Goal: Use online tool/utility: Utilize a website feature to perform a specific function

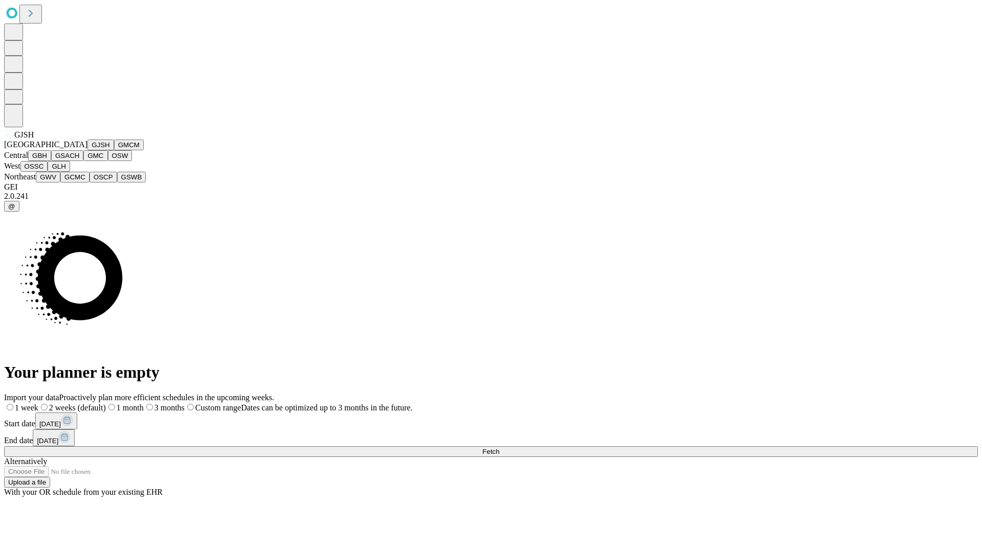
click at [87, 150] on button "GJSH" at bounding box center [100, 145] width 27 height 11
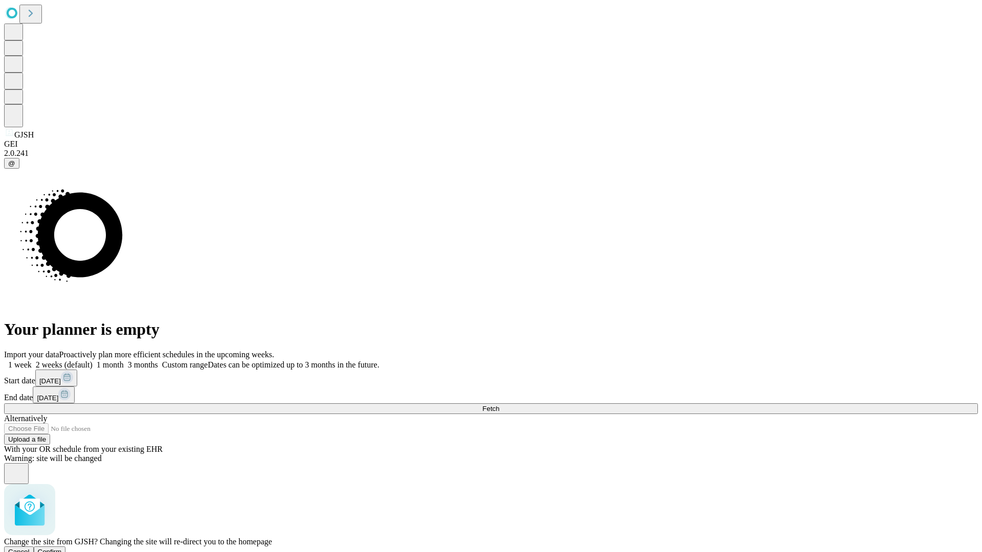
click at [62, 548] on span "Confirm" at bounding box center [50, 552] width 24 height 8
click at [124, 361] on label "1 month" at bounding box center [108, 365] width 31 height 9
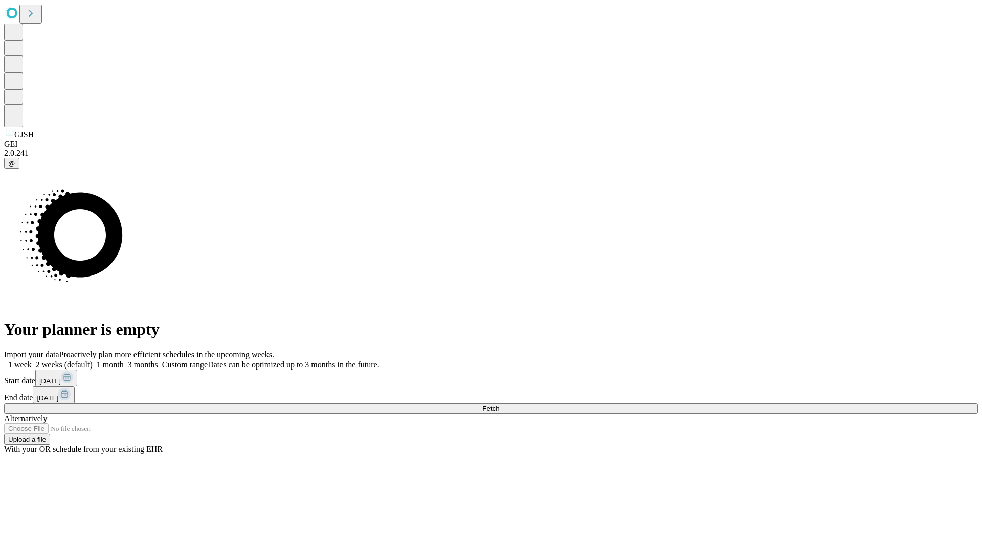
click at [499, 405] on span "Fetch" at bounding box center [490, 409] width 17 height 8
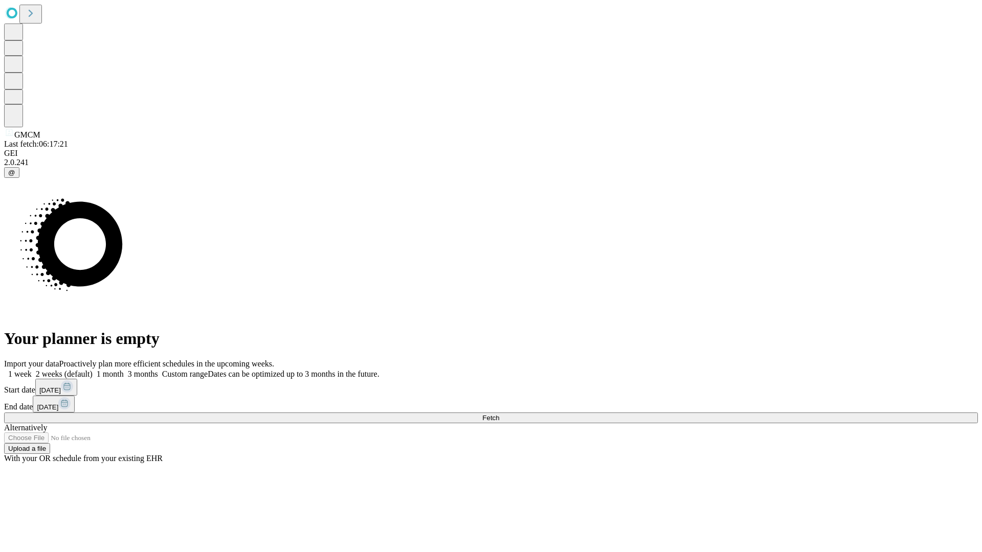
click at [124, 370] on label "1 month" at bounding box center [108, 374] width 31 height 9
click at [499, 414] on span "Fetch" at bounding box center [490, 418] width 17 height 8
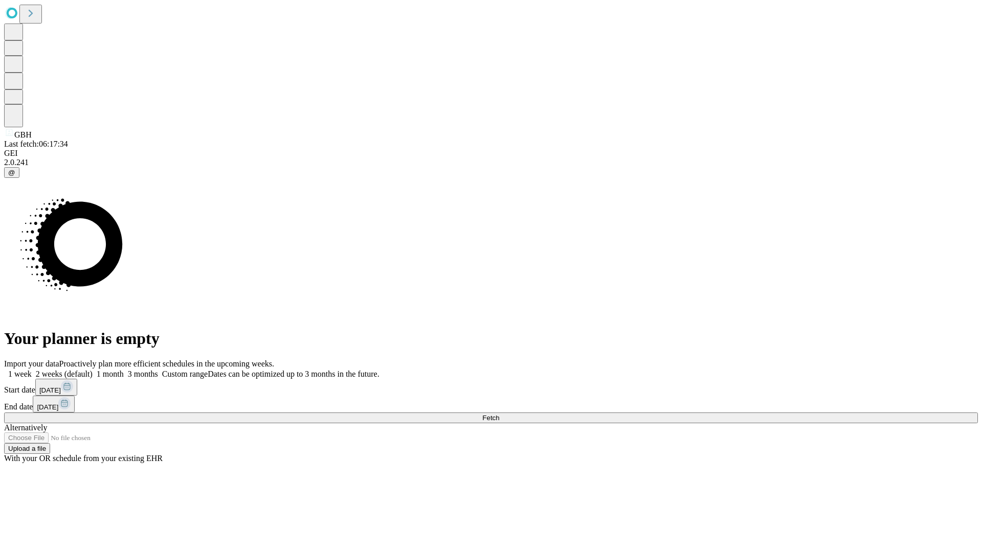
click at [124, 370] on label "1 month" at bounding box center [108, 374] width 31 height 9
click at [499, 414] on span "Fetch" at bounding box center [490, 418] width 17 height 8
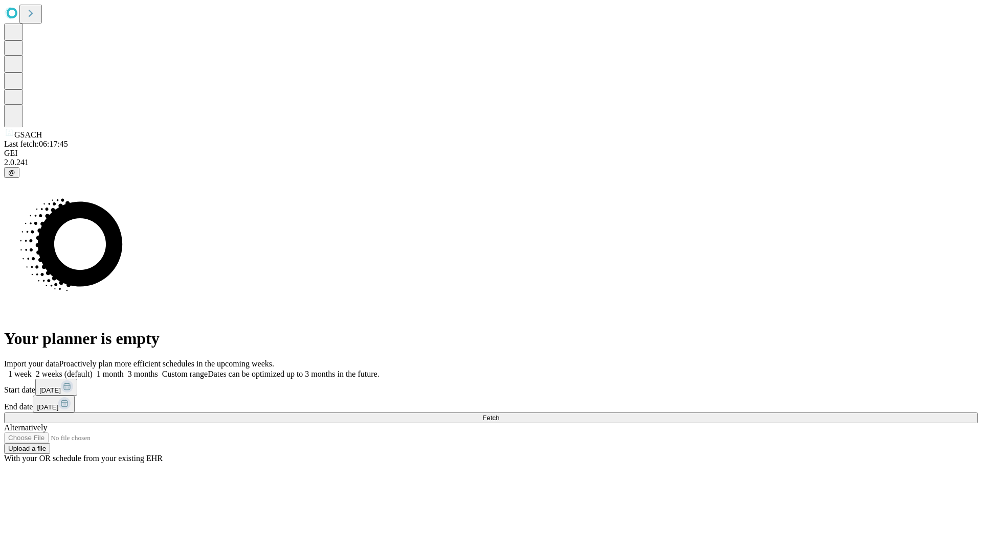
click at [499, 414] on span "Fetch" at bounding box center [490, 418] width 17 height 8
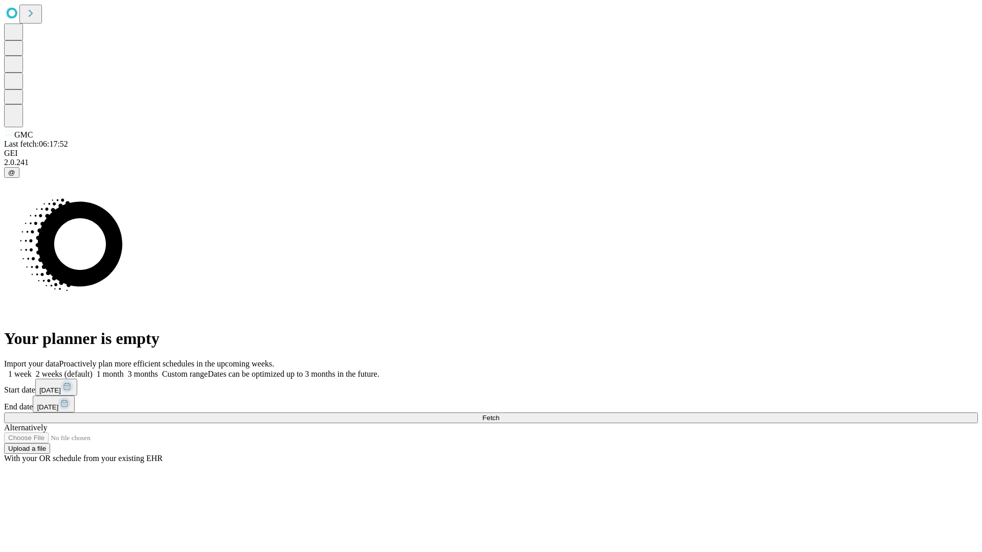
click at [124, 370] on label "1 month" at bounding box center [108, 374] width 31 height 9
click at [499, 414] on span "Fetch" at bounding box center [490, 418] width 17 height 8
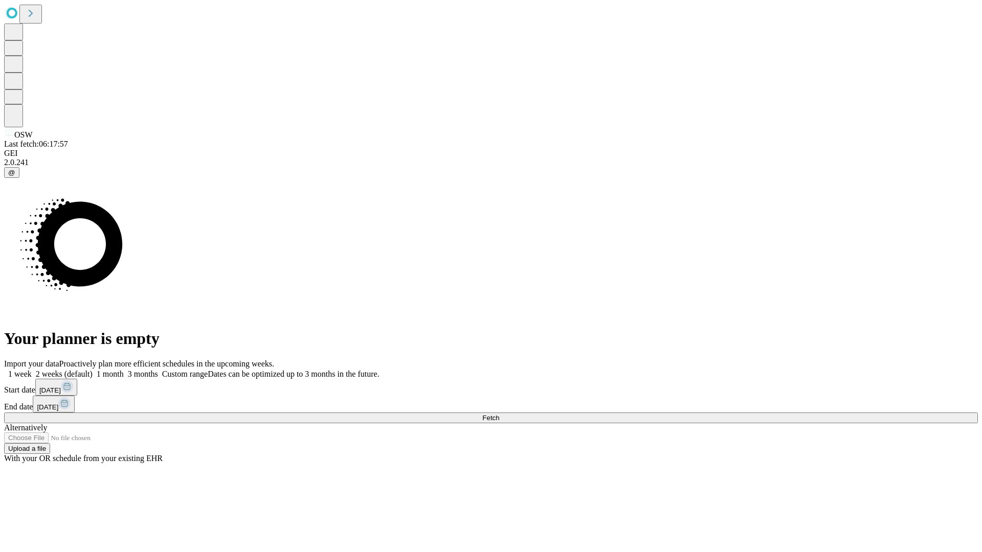
click at [124, 370] on label "1 month" at bounding box center [108, 374] width 31 height 9
click at [499, 414] on span "Fetch" at bounding box center [490, 418] width 17 height 8
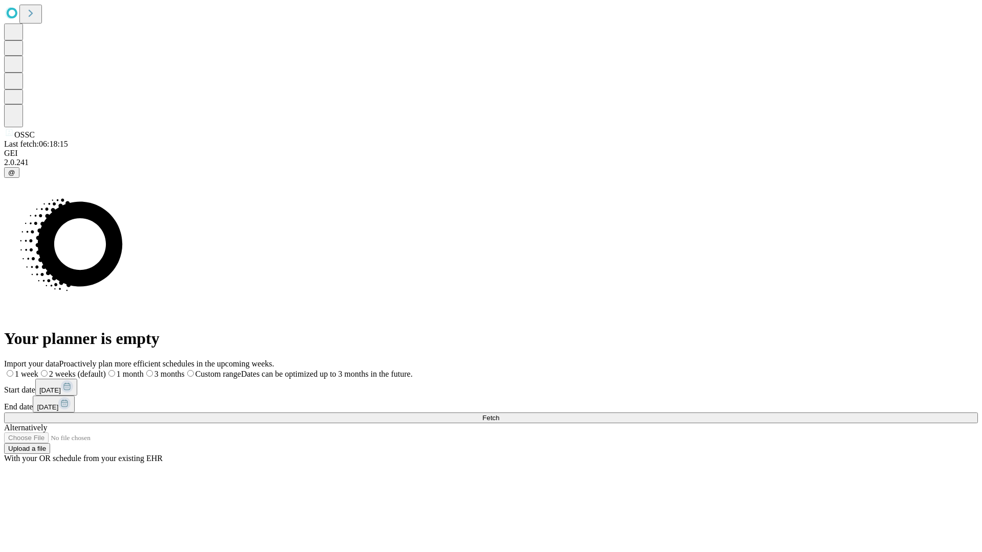
click at [144, 370] on label "1 month" at bounding box center [125, 374] width 38 height 9
click at [499, 414] on span "Fetch" at bounding box center [490, 418] width 17 height 8
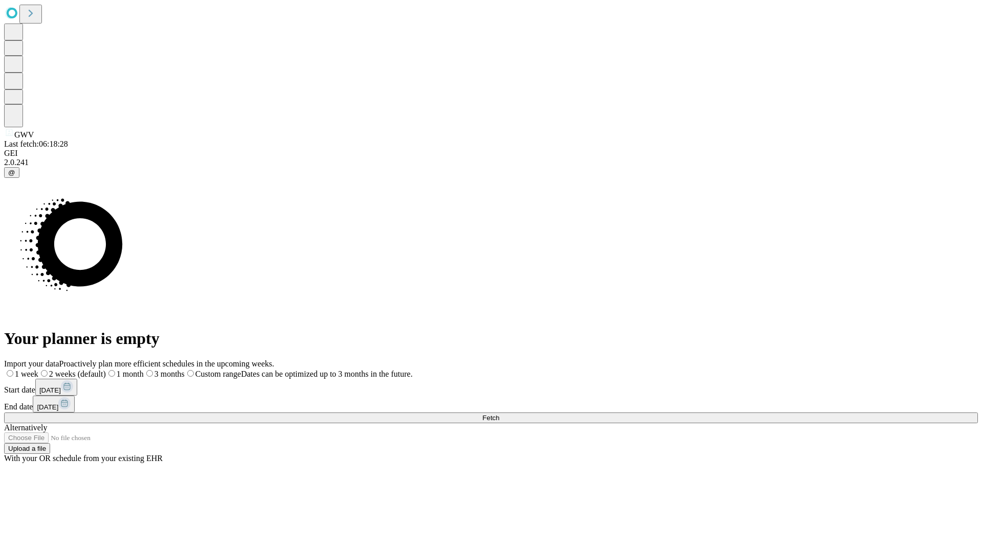
click at [144, 370] on label "1 month" at bounding box center [125, 374] width 38 height 9
click at [499, 414] on span "Fetch" at bounding box center [490, 418] width 17 height 8
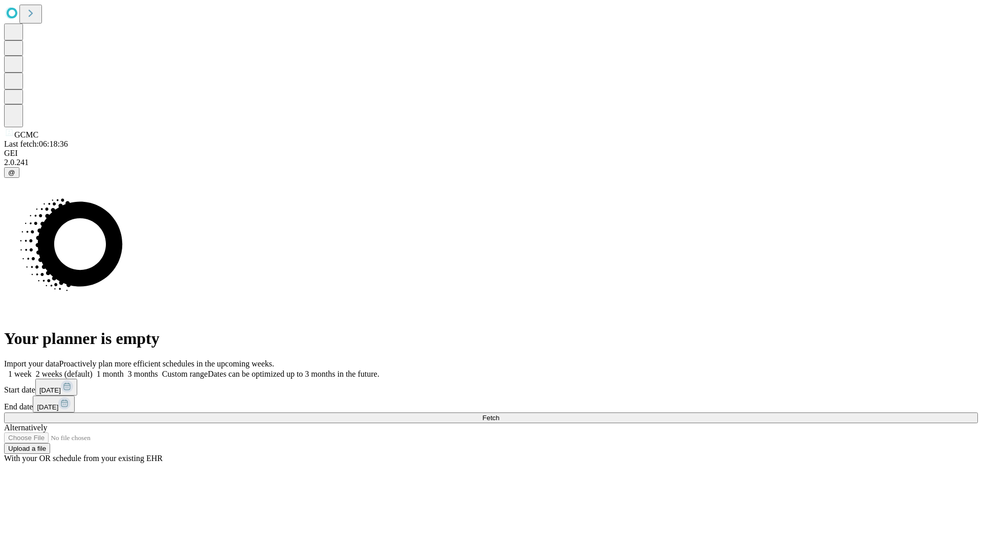
click at [124, 370] on label "1 month" at bounding box center [108, 374] width 31 height 9
click at [499, 414] on span "Fetch" at bounding box center [490, 418] width 17 height 8
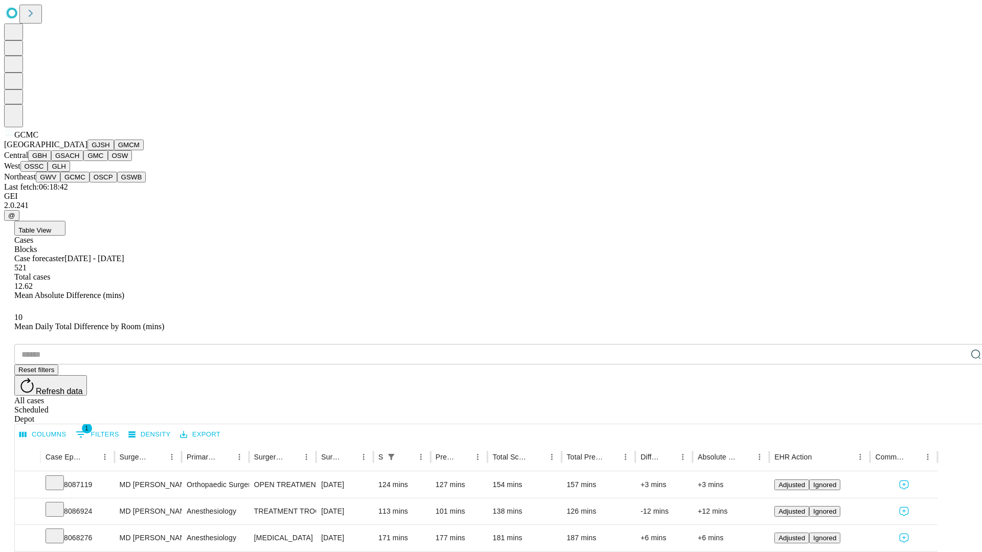
click at [90, 183] on button "OSCP" at bounding box center [104, 177] width 28 height 11
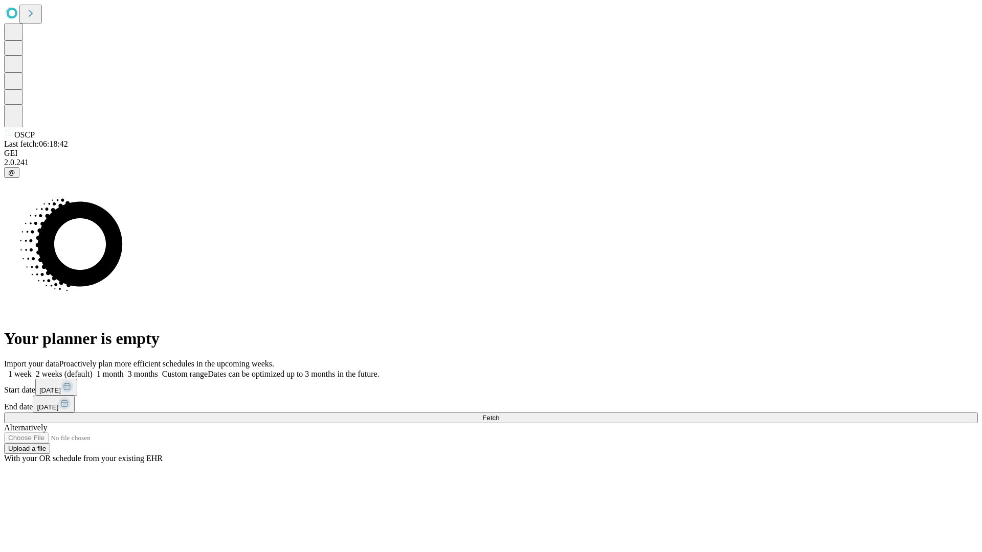
click at [124, 370] on label "1 month" at bounding box center [108, 374] width 31 height 9
click at [499, 414] on span "Fetch" at bounding box center [490, 418] width 17 height 8
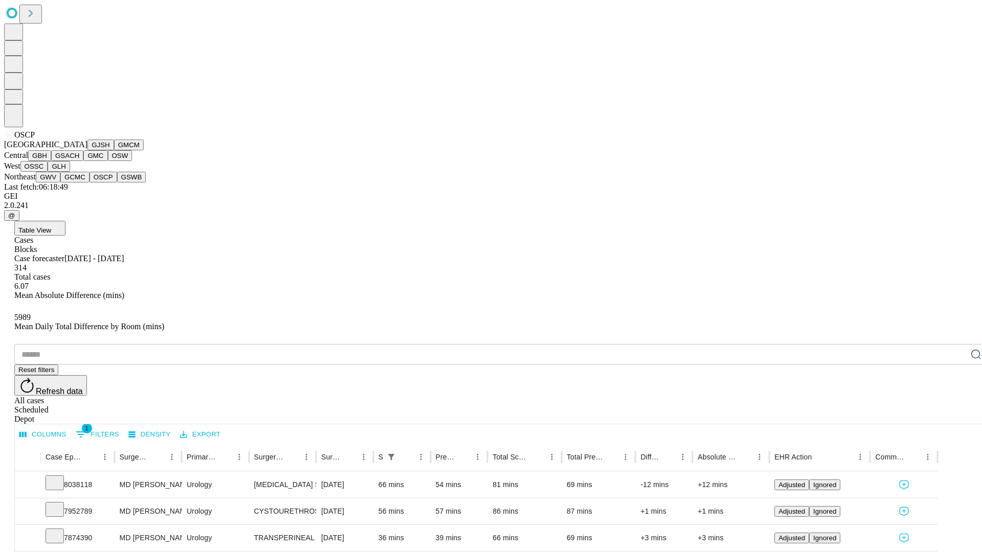
click at [117, 183] on button "GSWB" at bounding box center [131, 177] width 29 height 11
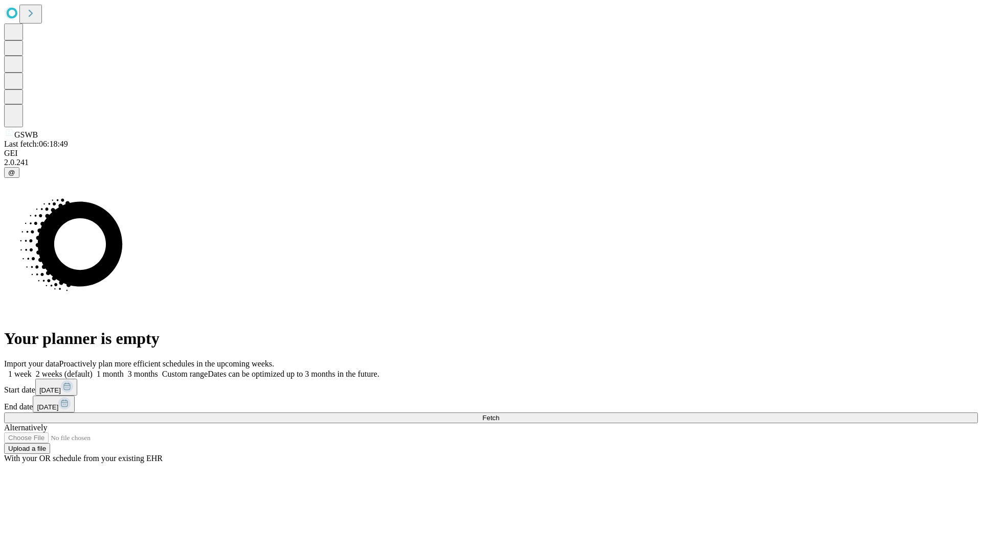
click at [124, 370] on label "1 month" at bounding box center [108, 374] width 31 height 9
click at [499, 414] on span "Fetch" at bounding box center [490, 418] width 17 height 8
